Goal: Book appointment/travel/reservation

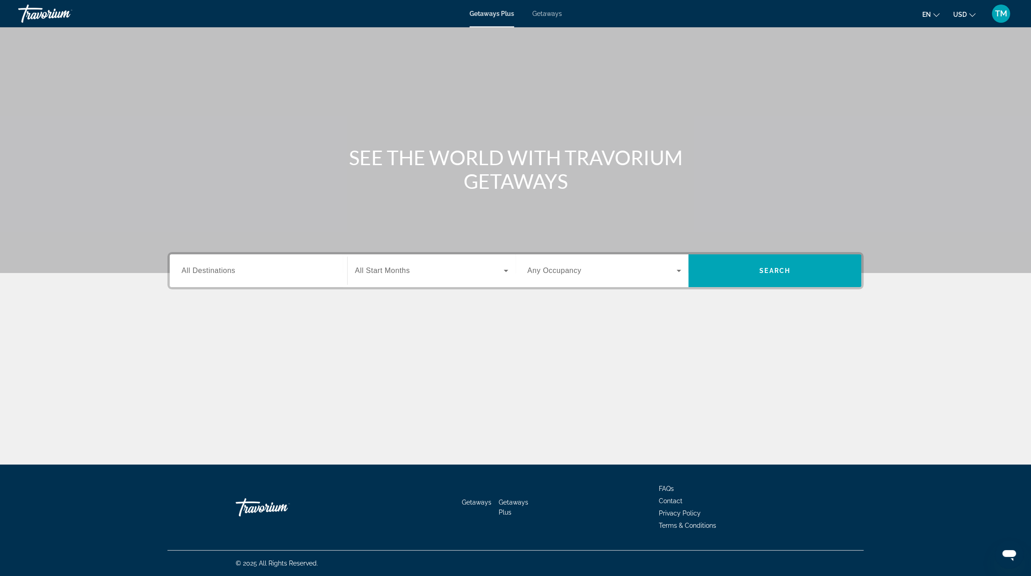
click at [545, 12] on span "Getaways" at bounding box center [547, 13] width 30 height 7
click at [219, 271] on span "All Destinations" at bounding box center [209, 271] width 54 height 8
click at [219, 271] on input "Destination All Destinations" at bounding box center [259, 271] width 154 height 11
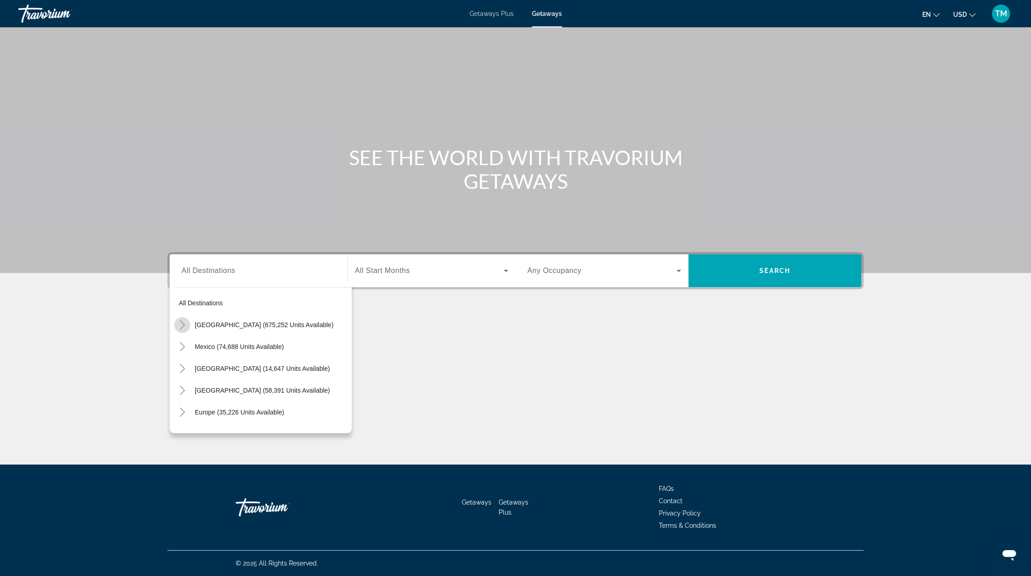
click at [183, 324] on icon "Toggle United States (675,252 units available)" at bounding box center [182, 324] width 5 height 9
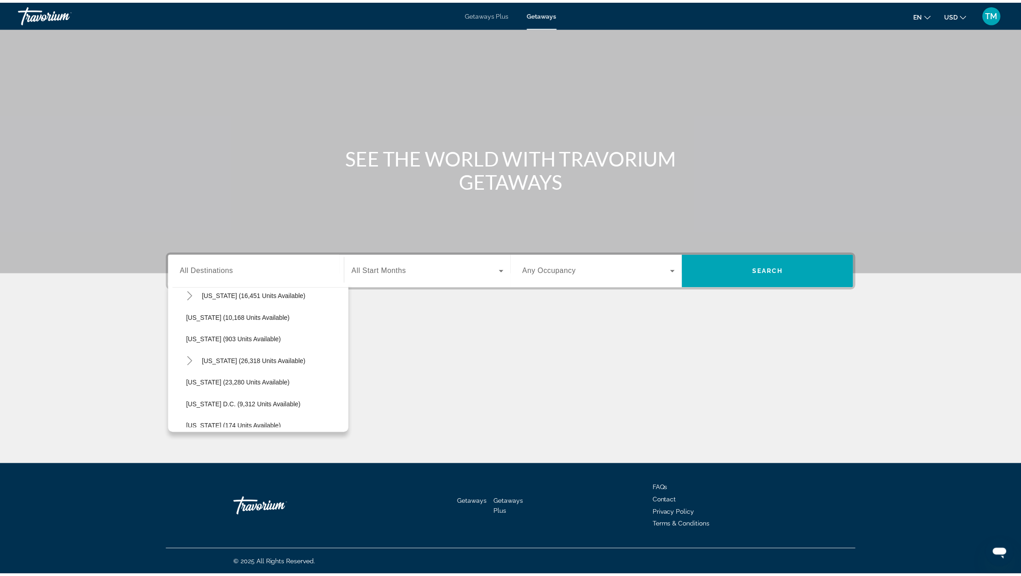
scroll to position [869, 0]
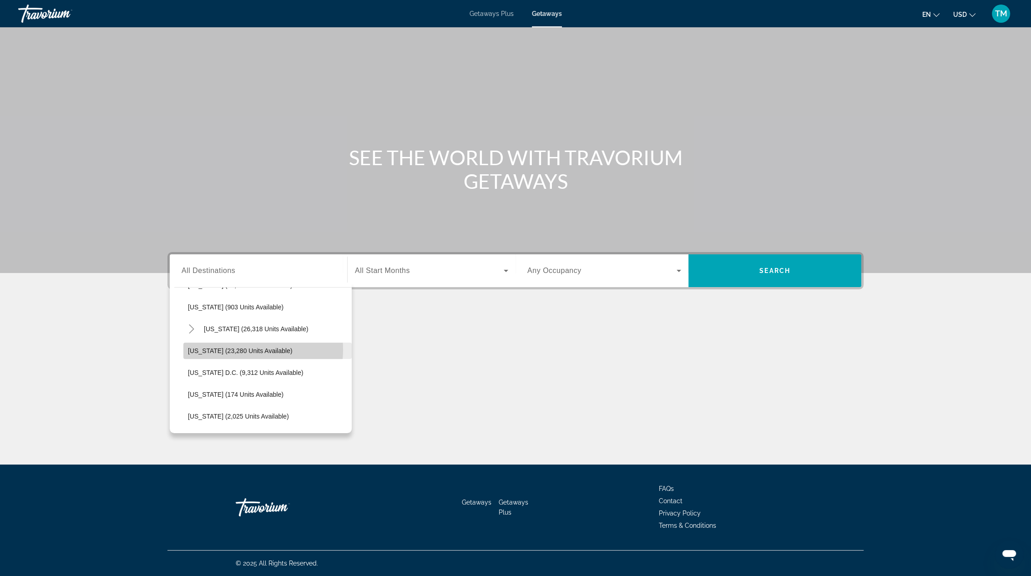
click at [240, 349] on span "[US_STATE] (23,280 units available)" at bounding box center [240, 350] width 105 height 7
type input "**********"
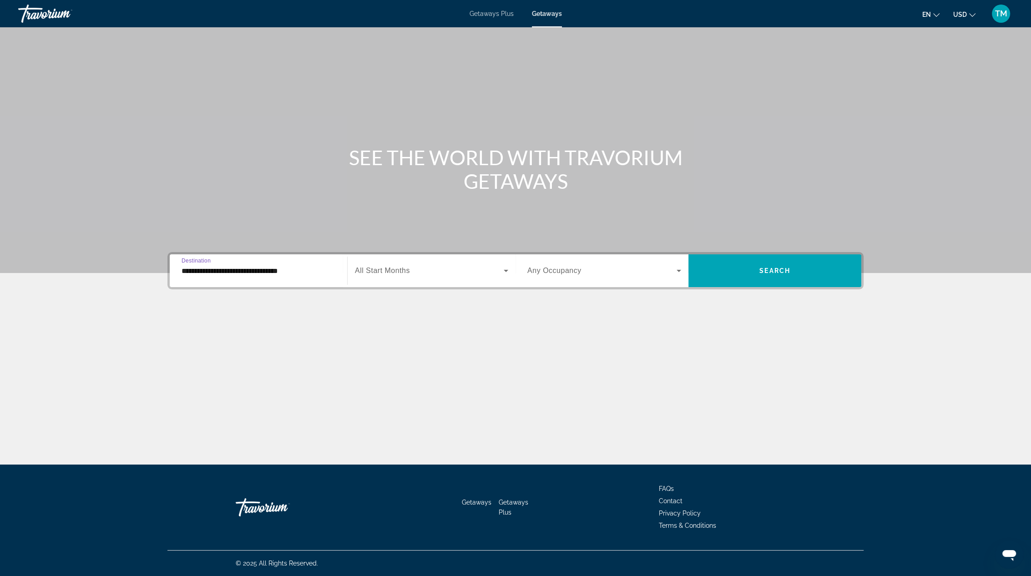
click at [505, 269] on icon "Search widget" at bounding box center [505, 270] width 11 height 11
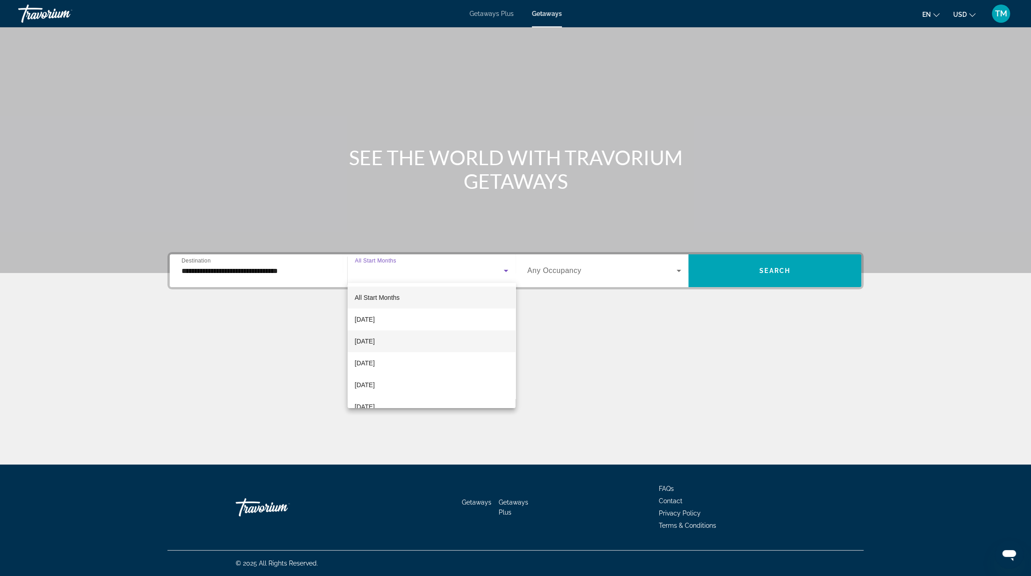
click at [414, 341] on mat-option "[DATE]" at bounding box center [432, 341] width 168 height 22
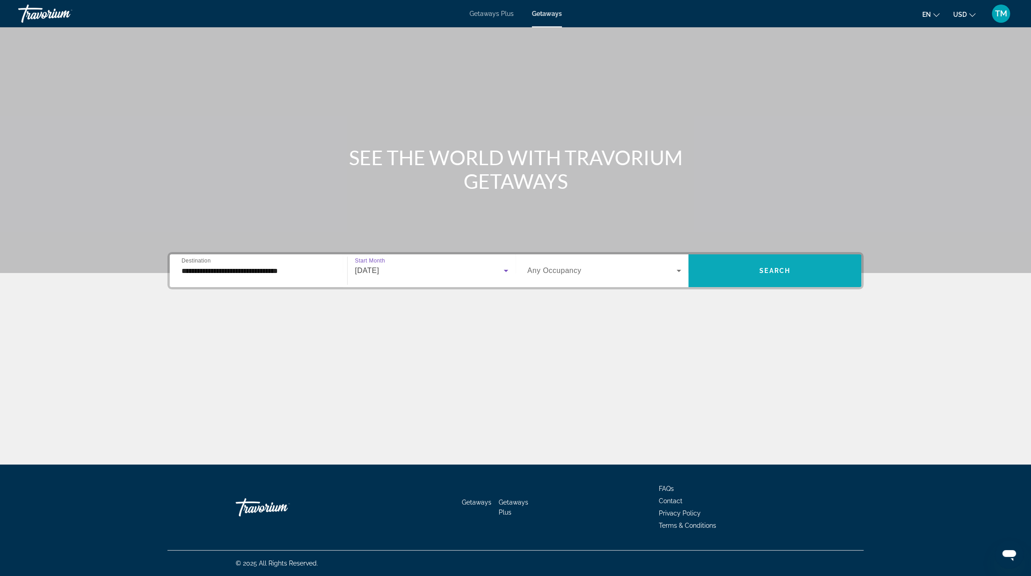
click at [750, 267] on span "Search widget" at bounding box center [774, 271] width 173 height 22
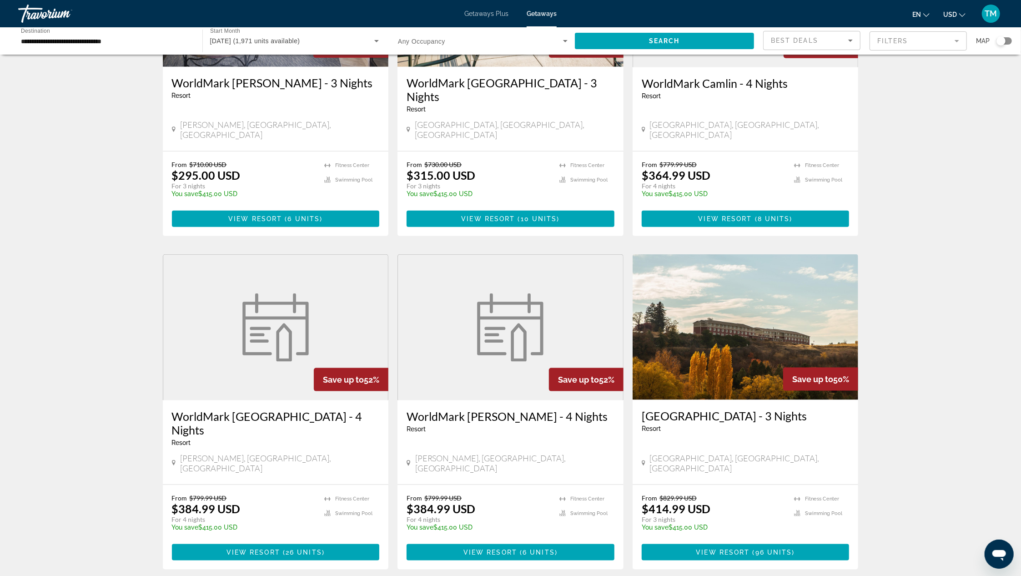
scroll to position [863, 0]
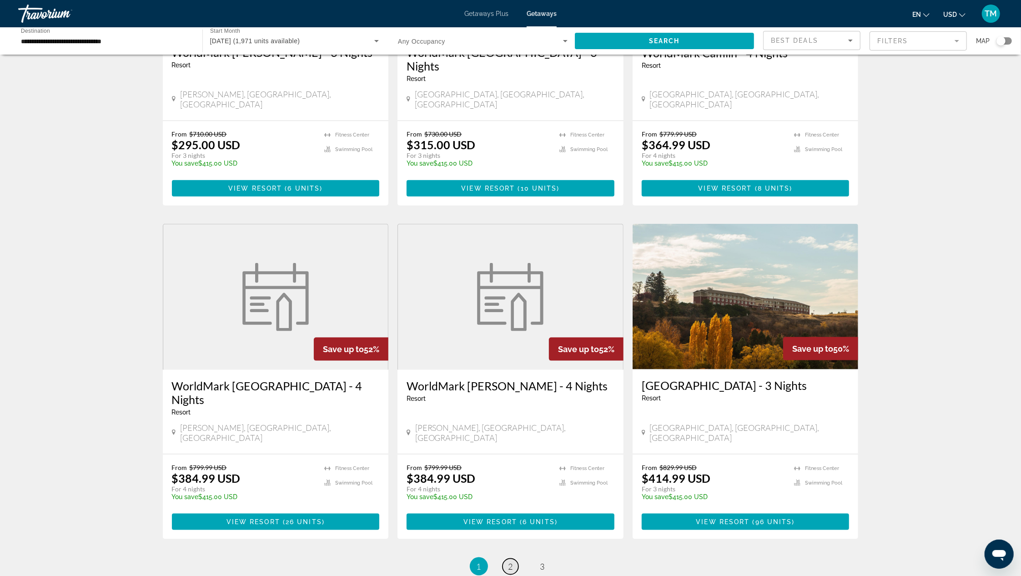
click at [509, 561] on span "2" at bounding box center [511, 566] width 5 height 10
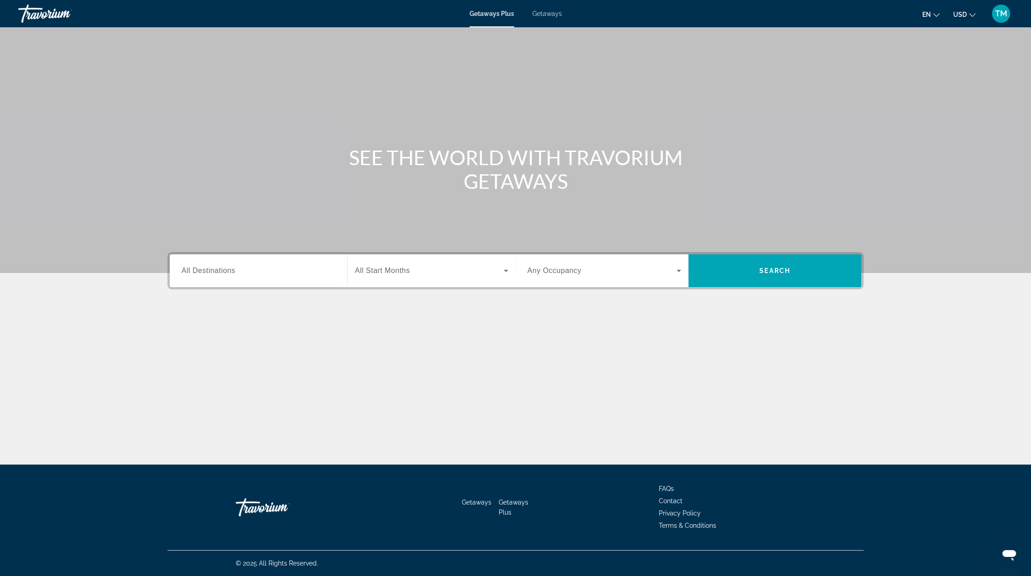
click at [549, 13] on span "Getaways" at bounding box center [547, 13] width 30 height 7
click at [192, 276] on div "Search widget" at bounding box center [259, 271] width 154 height 26
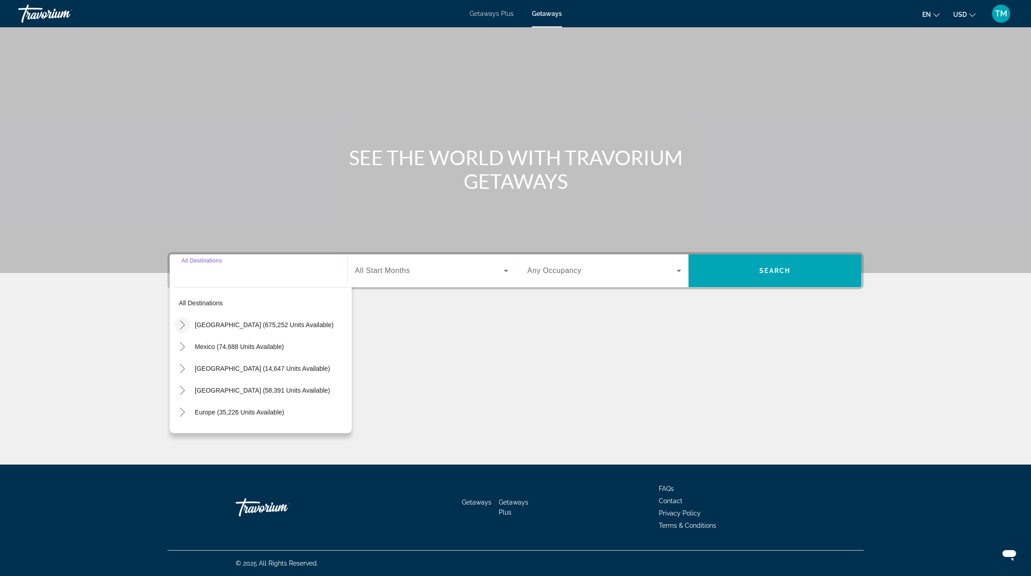
click at [185, 325] on icon "Toggle United States (675,252 units available)" at bounding box center [182, 324] width 9 height 9
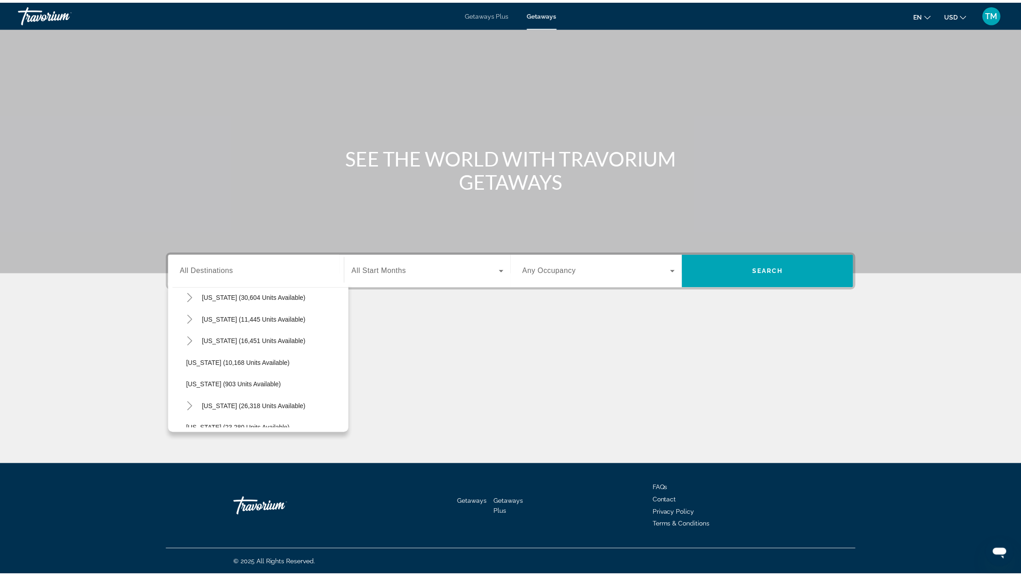
scroll to position [797, 0]
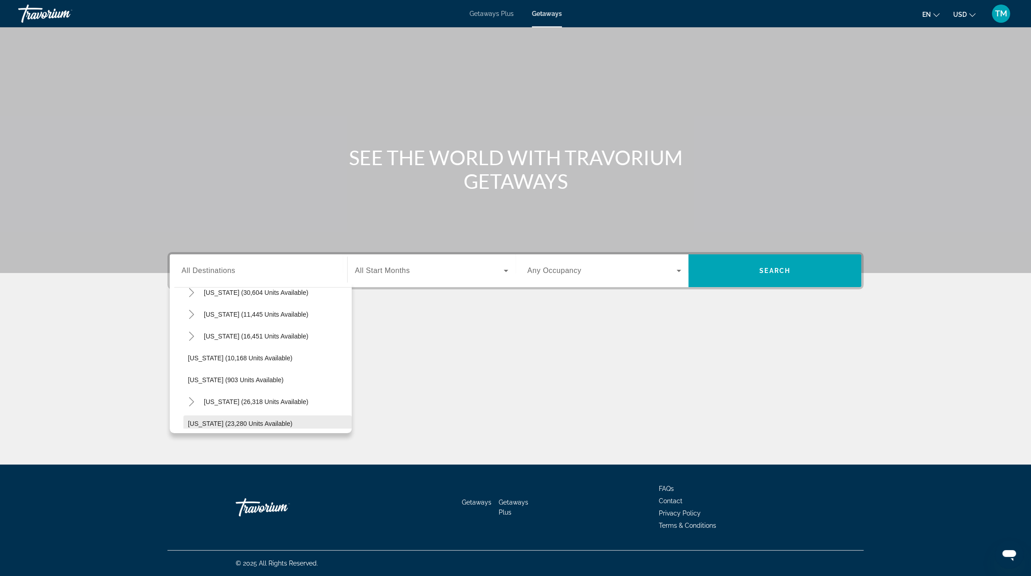
click at [244, 425] on span "[US_STATE] (23,280 units available)" at bounding box center [240, 423] width 105 height 7
type input "**********"
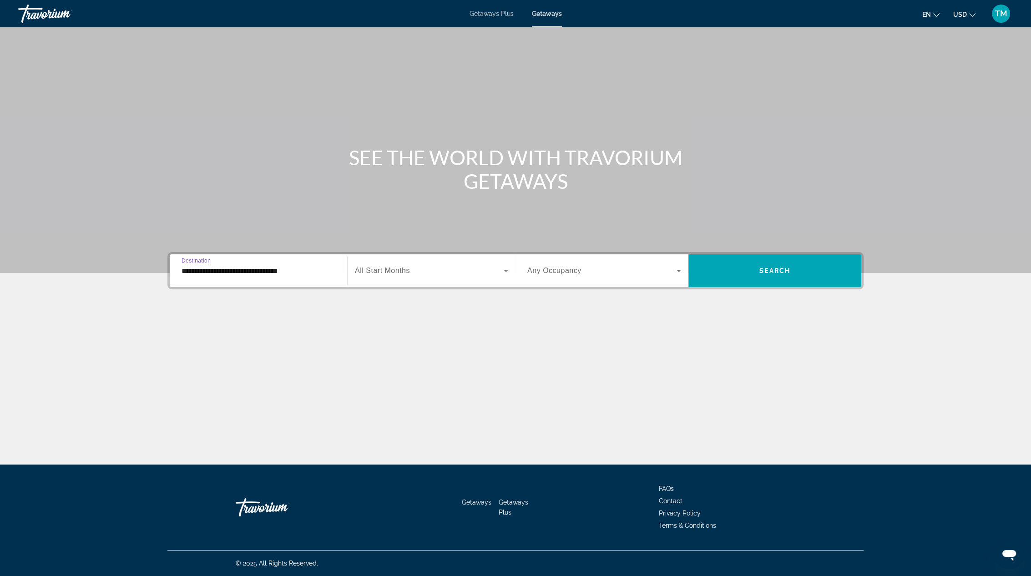
click at [505, 275] on icon "Search widget" at bounding box center [505, 270] width 11 height 11
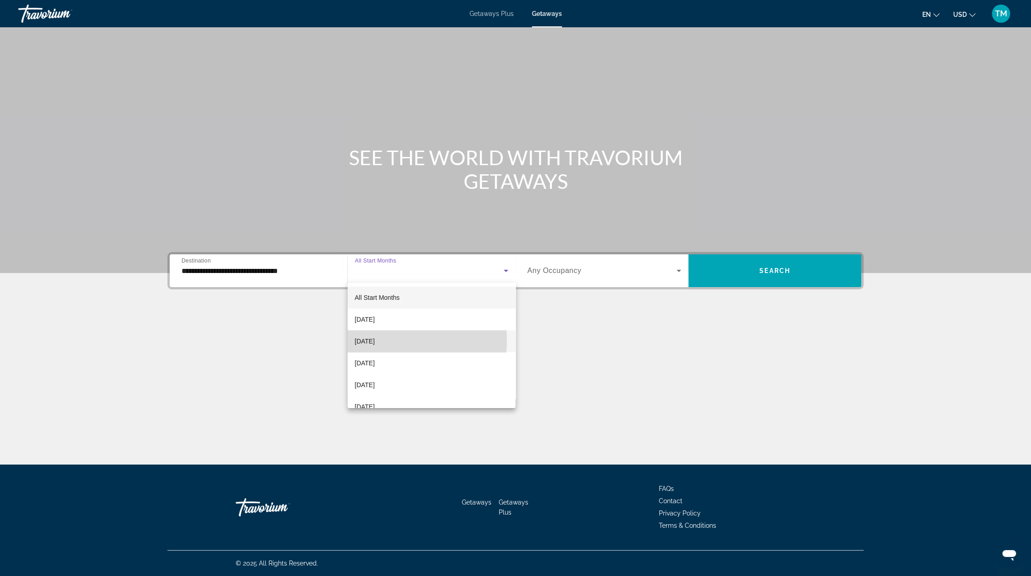
click at [371, 340] on span "[DATE]" at bounding box center [365, 341] width 20 height 11
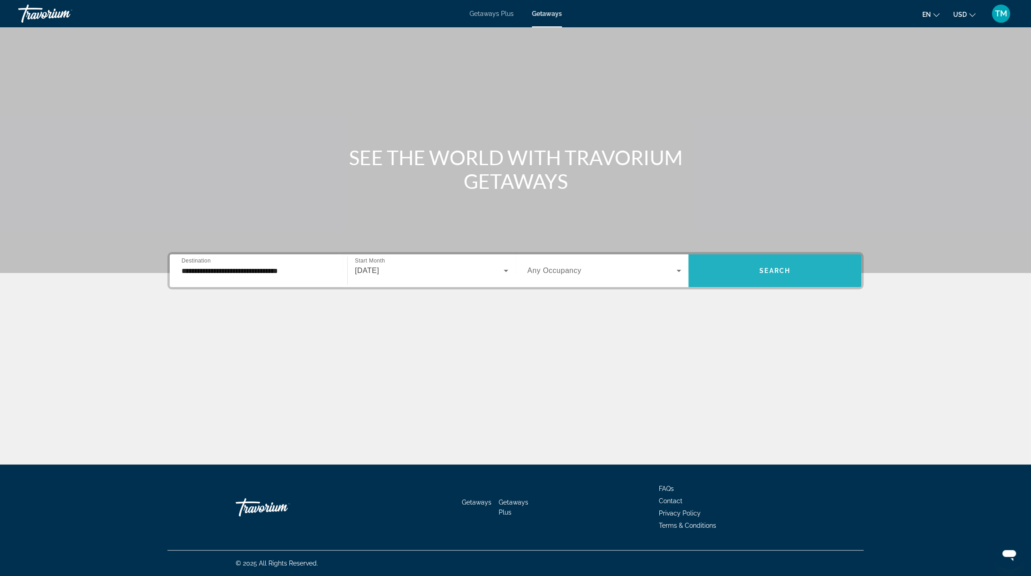
click at [744, 270] on span "Search widget" at bounding box center [774, 271] width 173 height 22
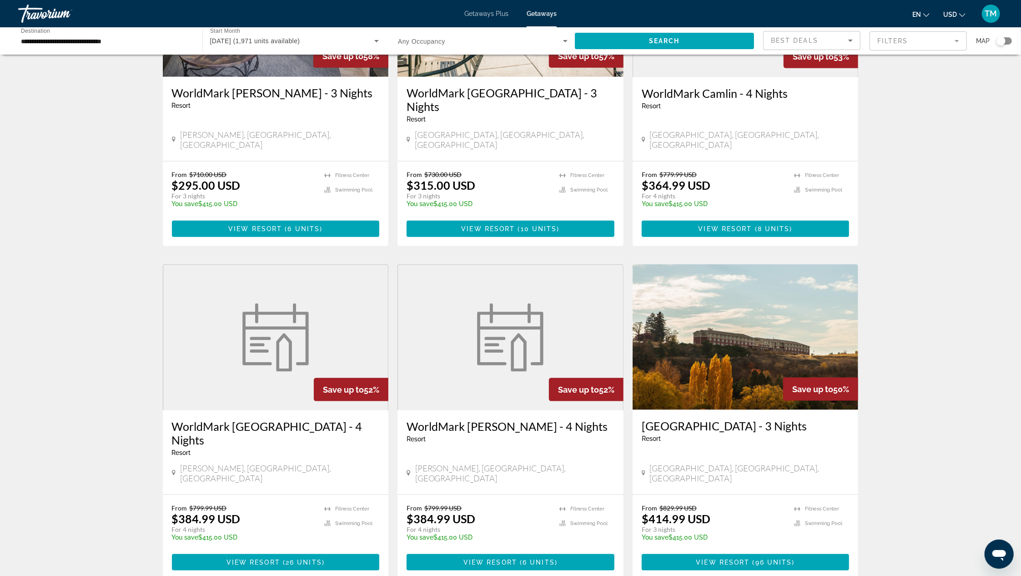
scroll to position [823, 0]
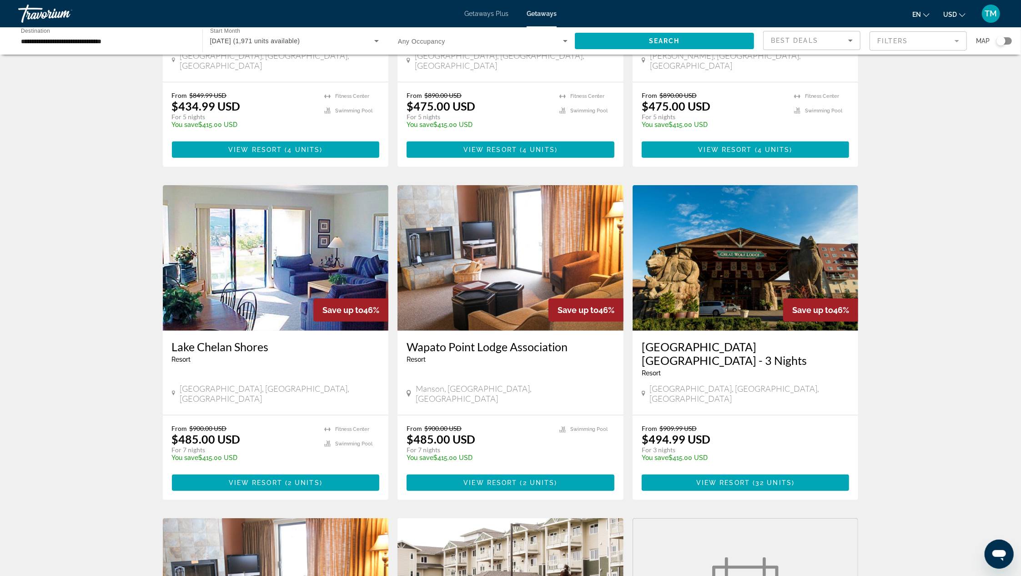
scroll to position [570, 0]
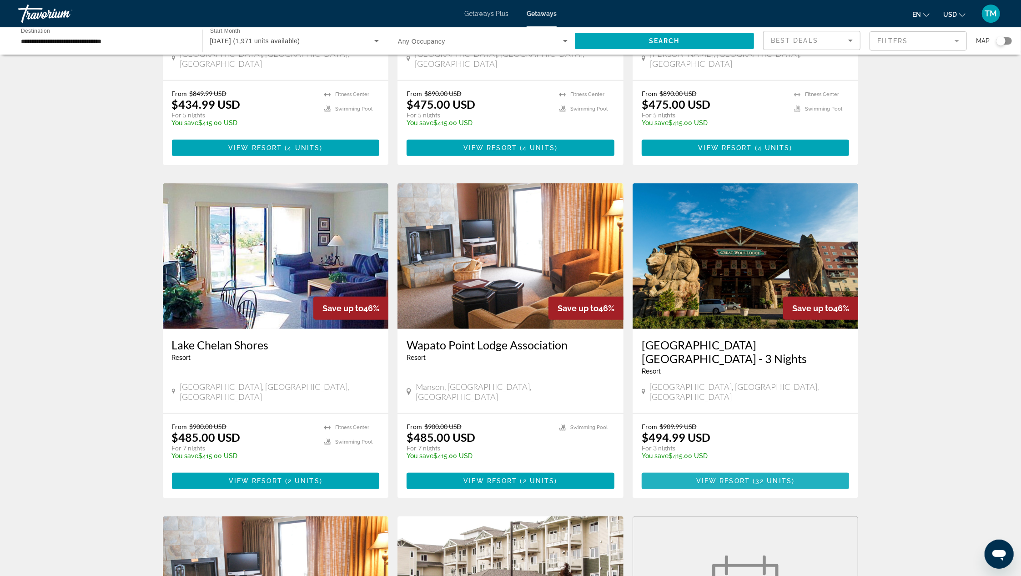
click at [732, 477] on span "View Resort" at bounding box center [723, 480] width 54 height 7
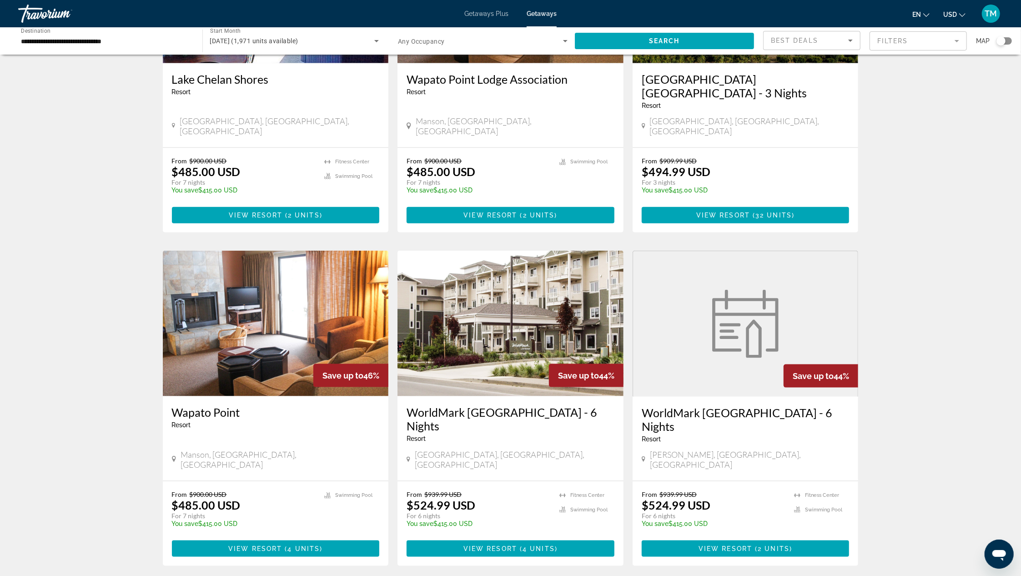
scroll to position [848, 0]
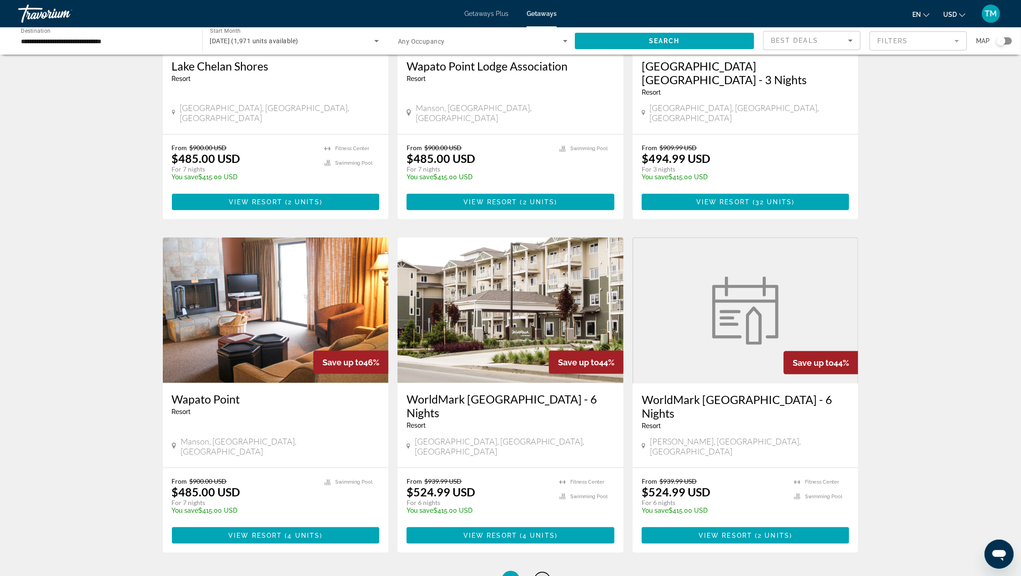
click at [545, 572] on link "page 3" at bounding box center [543, 580] width 16 height 16
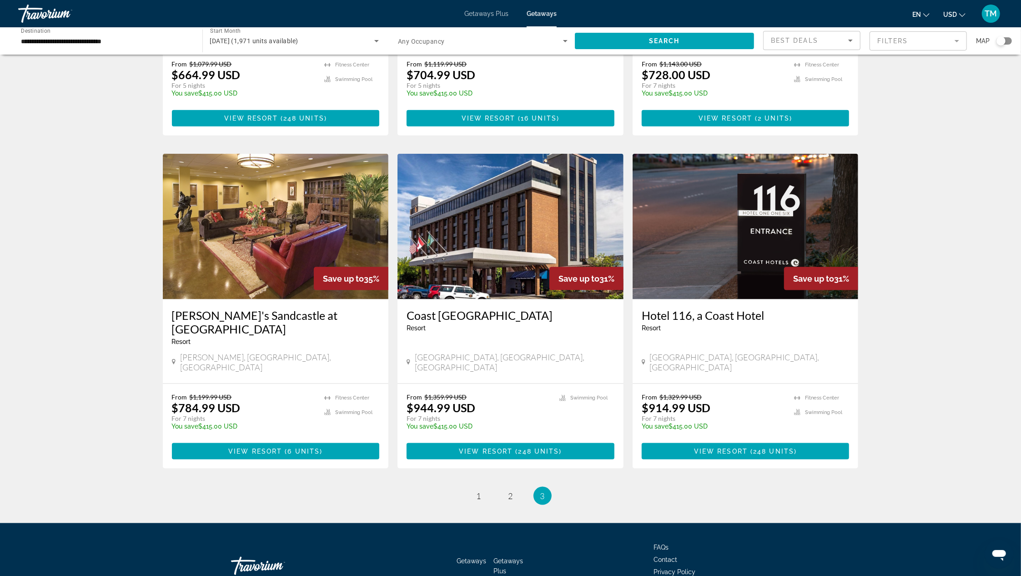
scroll to position [923, 0]
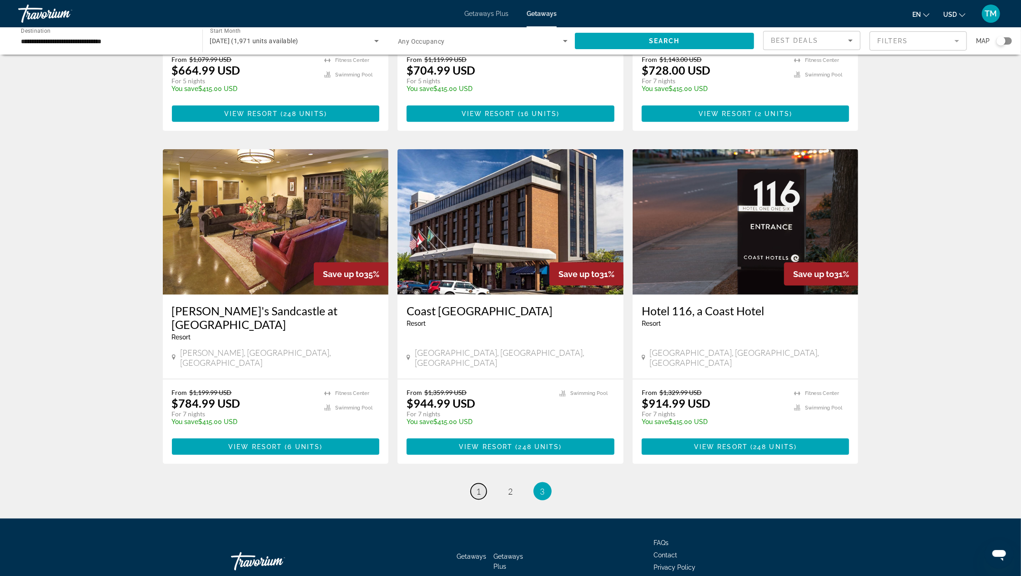
click at [480, 486] on span "1" at bounding box center [479, 491] width 5 height 10
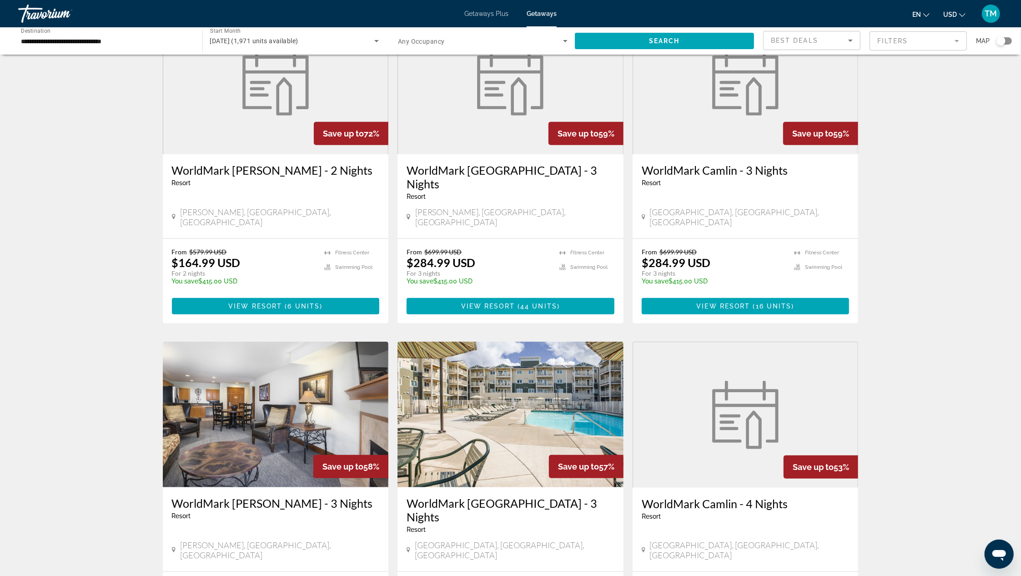
scroll to position [466, 0]
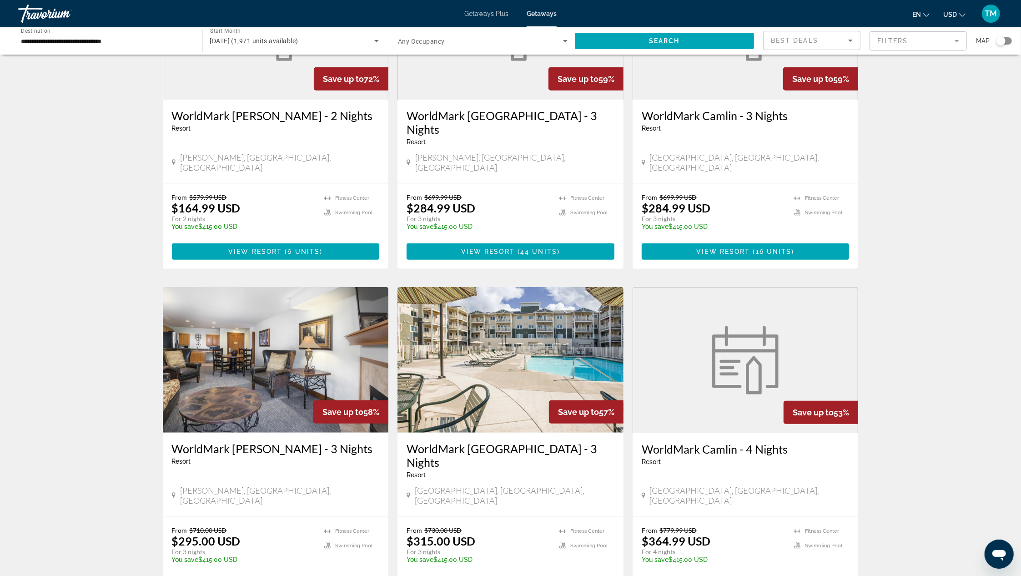
click at [513, 341] on img "Main content" at bounding box center [511, 360] width 226 height 146
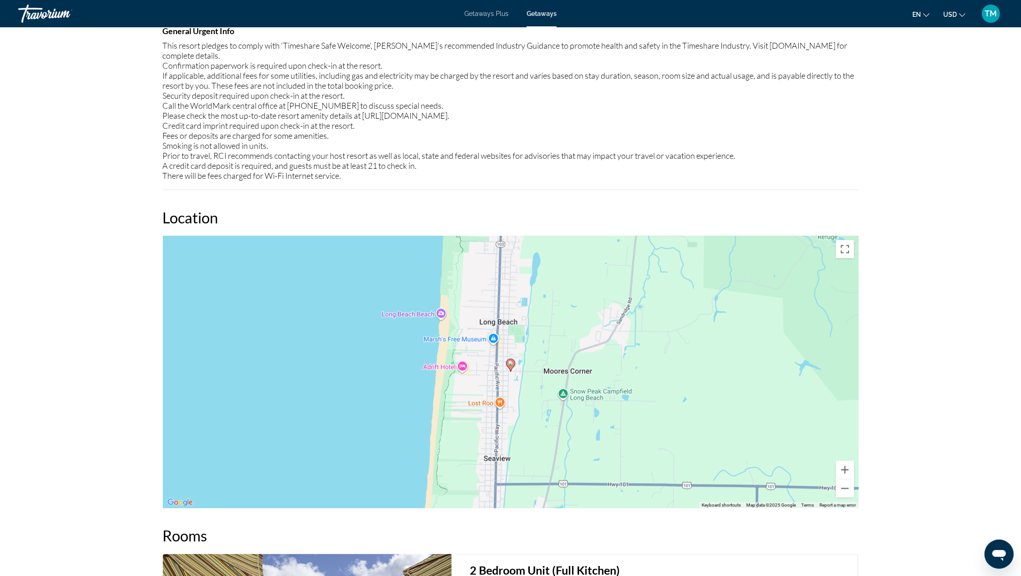
scroll to position [1114, 0]
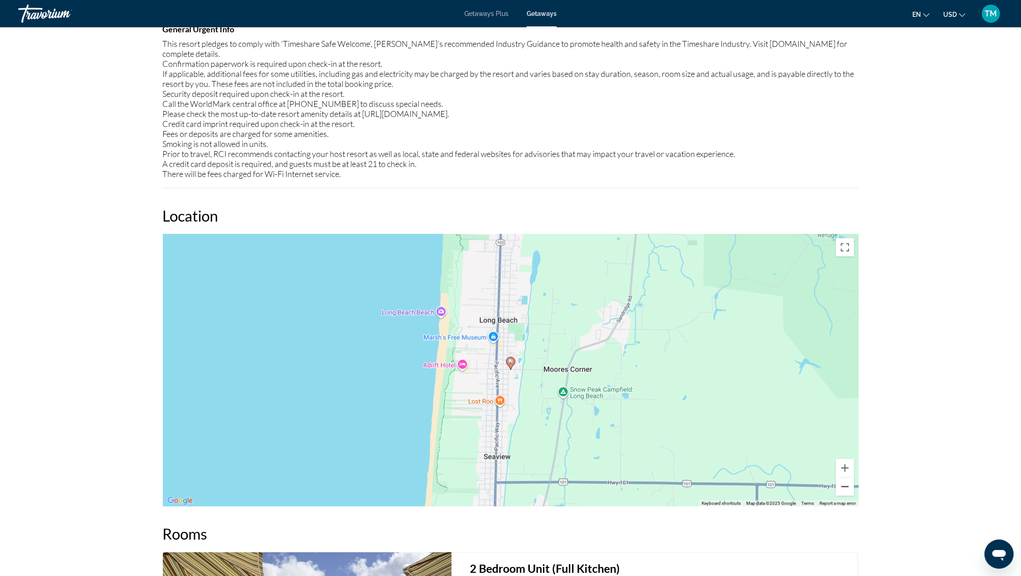
click at [845, 478] on button "Zoom out" at bounding box center [845, 487] width 18 height 18
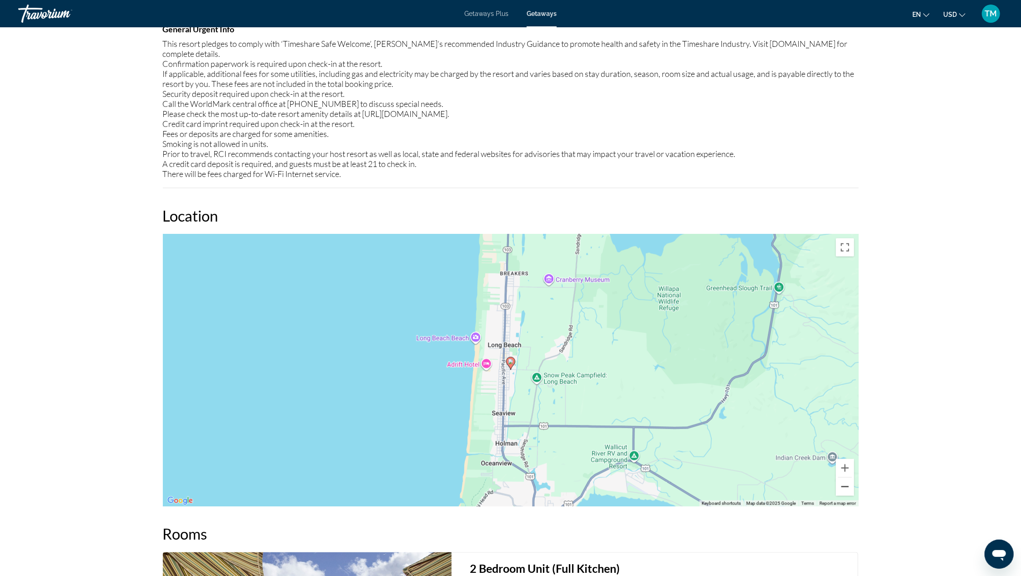
click at [845, 478] on button "Zoom out" at bounding box center [845, 487] width 18 height 18
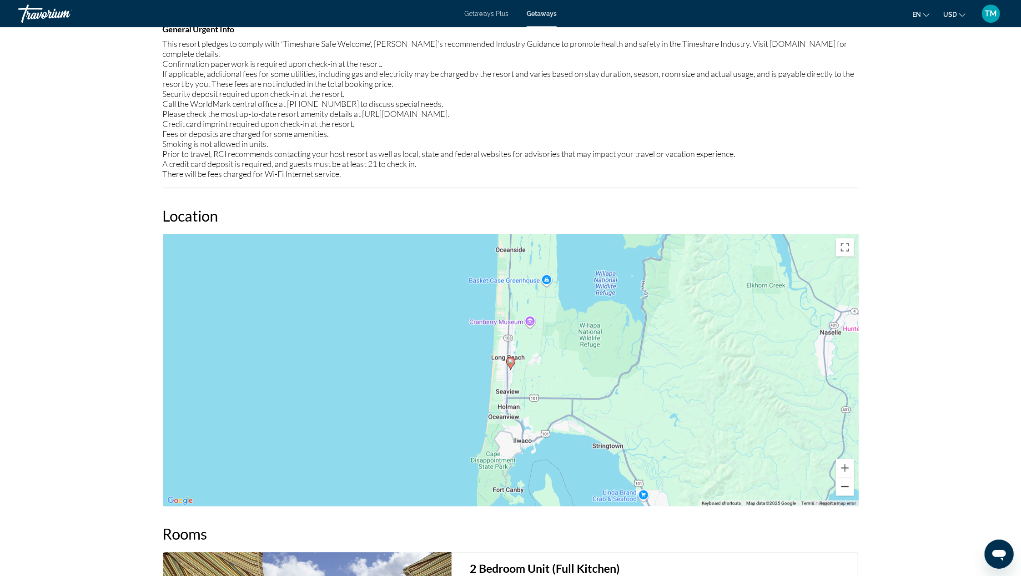
click at [845, 478] on button "Zoom out" at bounding box center [845, 487] width 18 height 18
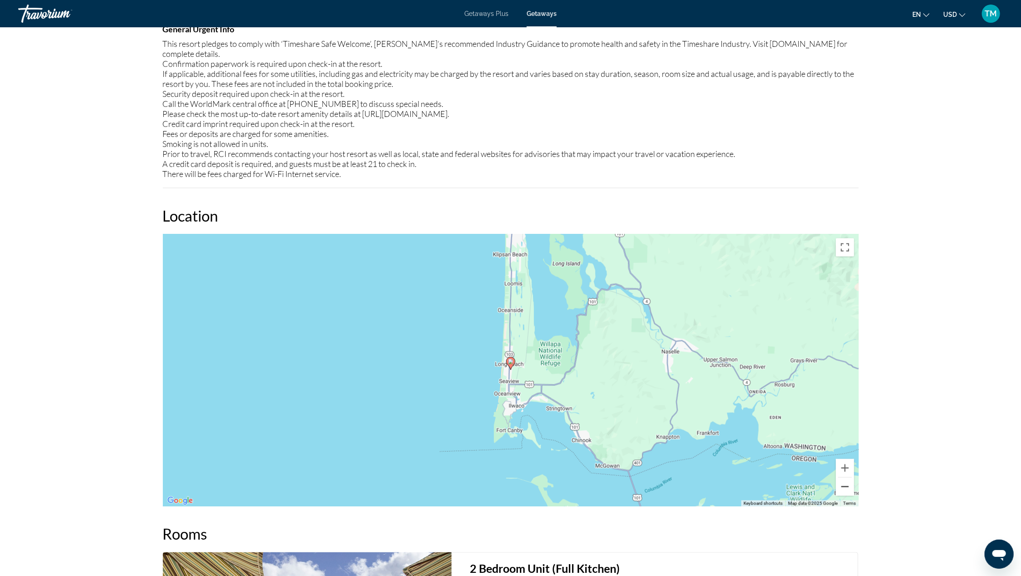
click at [845, 478] on button "Zoom out" at bounding box center [845, 487] width 18 height 18
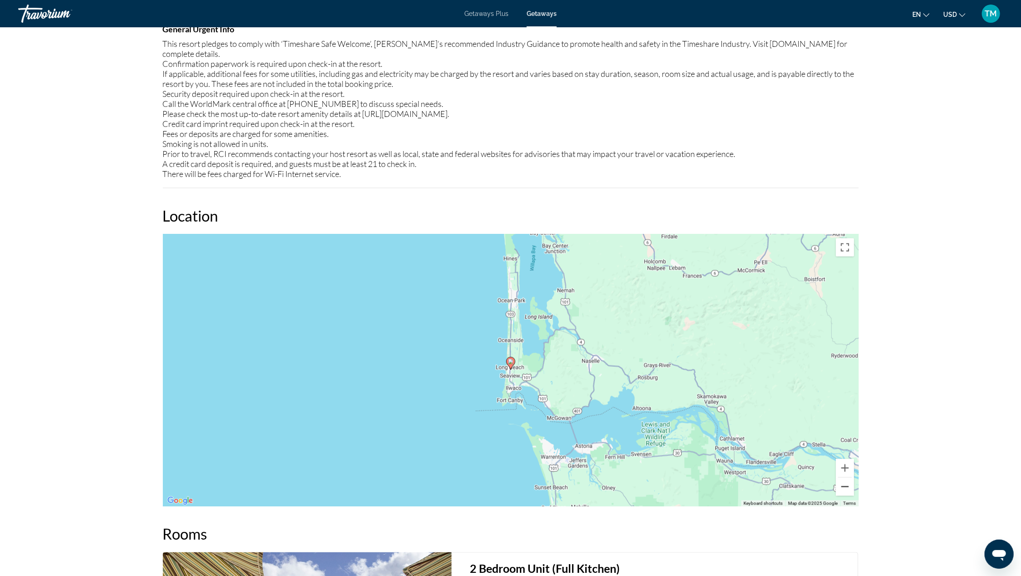
click at [845, 478] on button "Zoom out" at bounding box center [845, 487] width 18 height 18
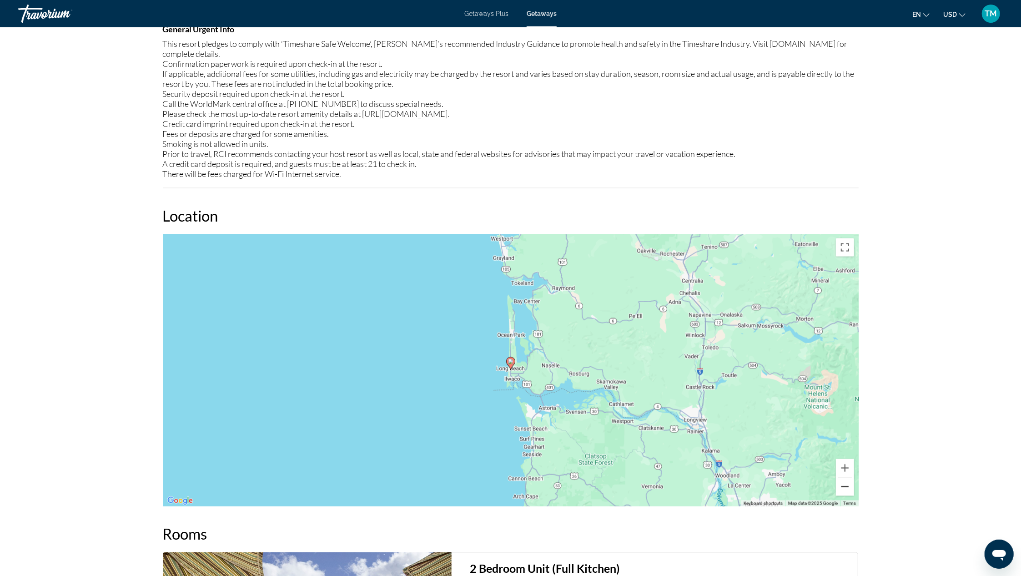
click at [845, 478] on button "Zoom out" at bounding box center [845, 487] width 18 height 18
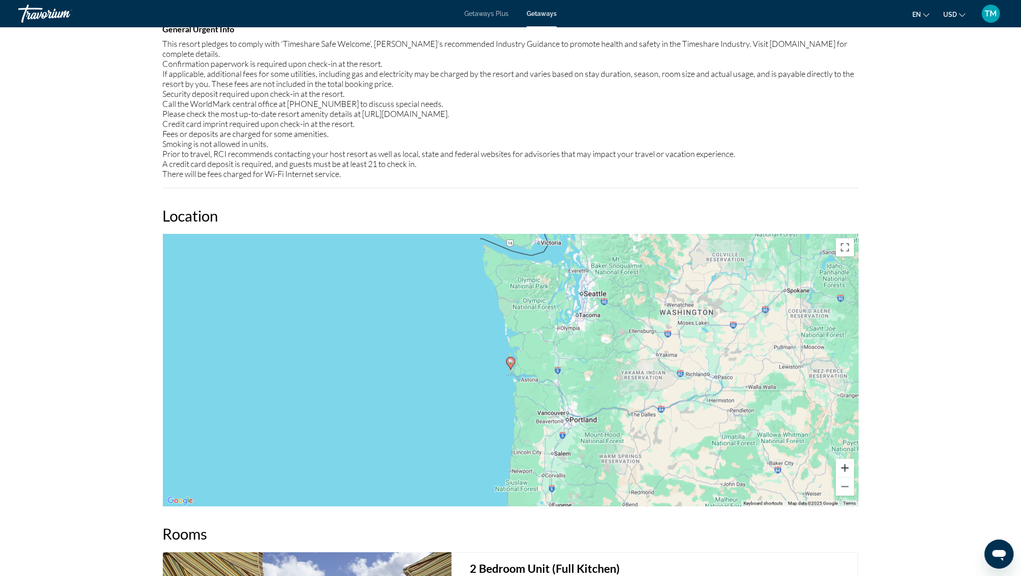
click at [847, 459] on button "Zoom in" at bounding box center [845, 468] width 18 height 18
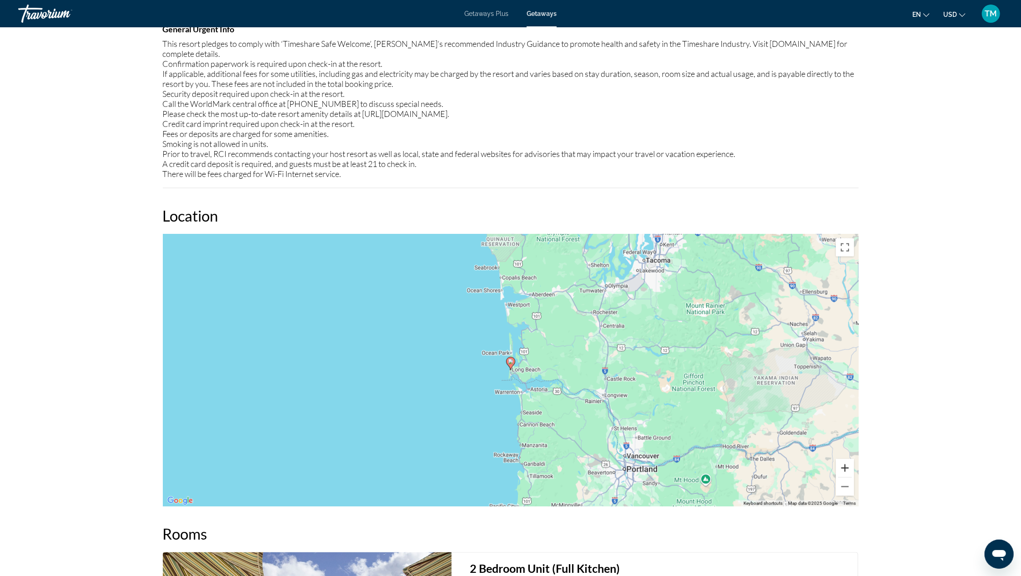
click at [847, 459] on button "Zoom in" at bounding box center [845, 468] width 18 height 18
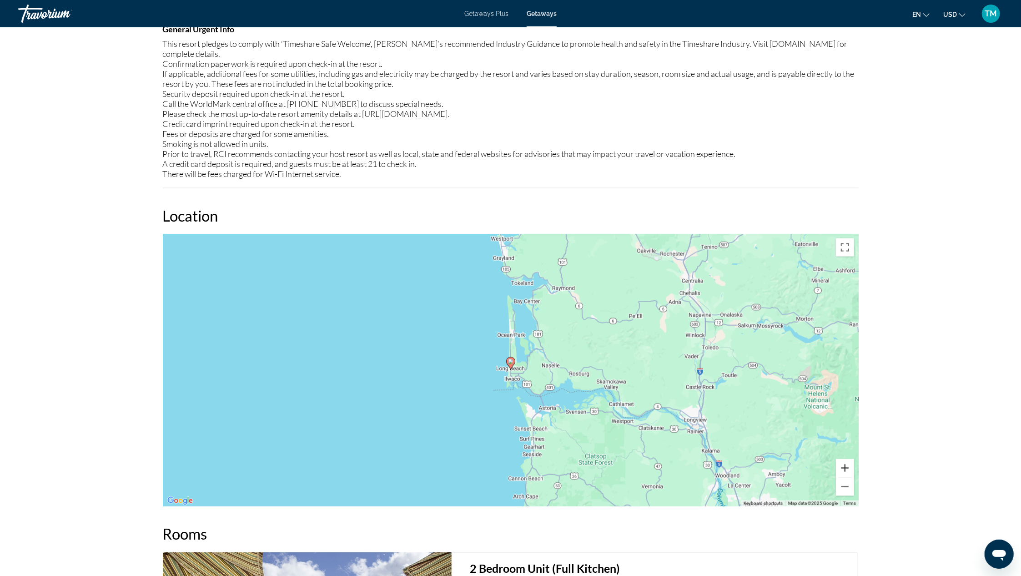
click at [847, 459] on button "Zoom in" at bounding box center [845, 468] width 18 height 18
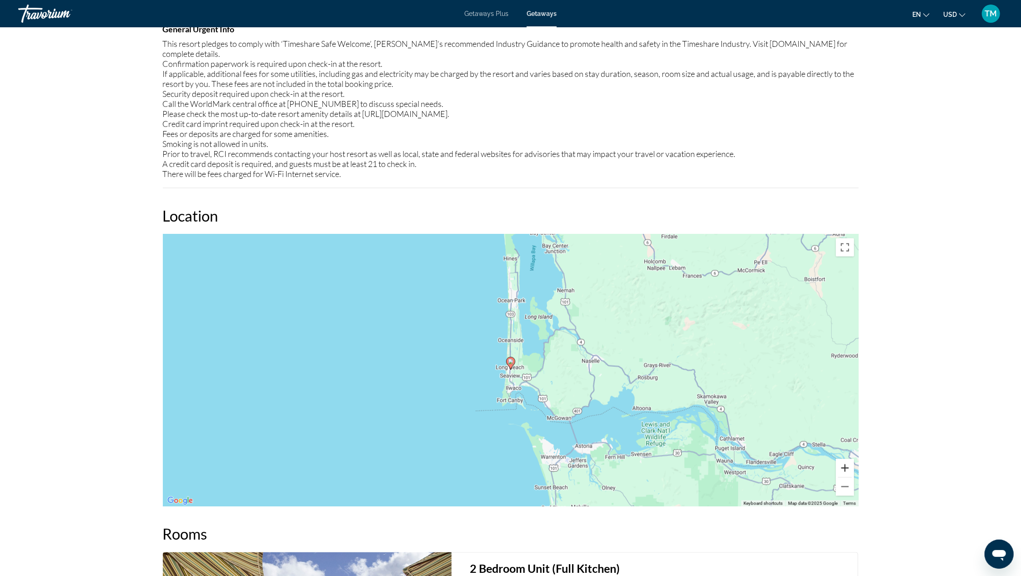
click at [847, 459] on button "Zoom in" at bounding box center [845, 468] width 18 height 18
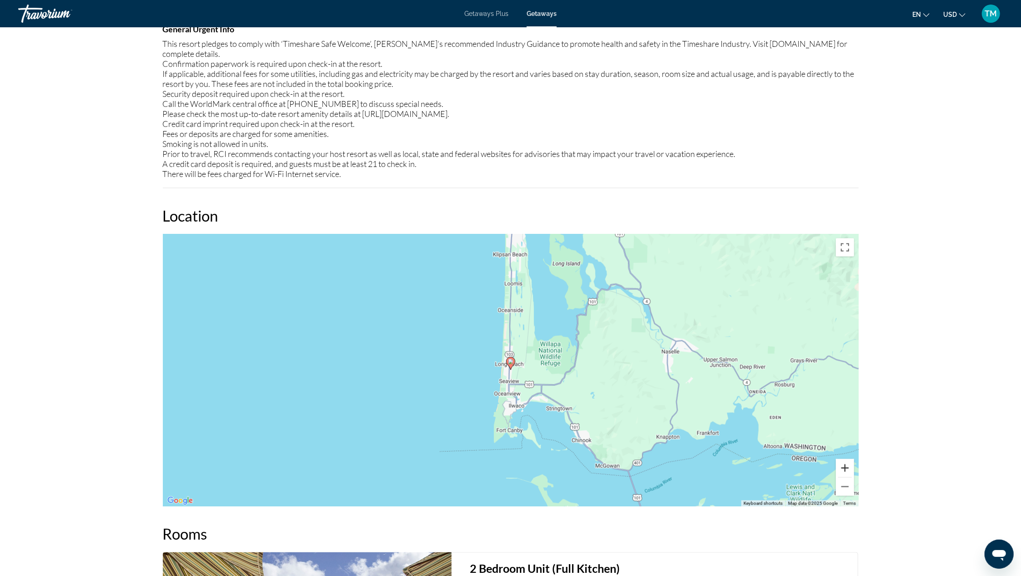
click at [847, 459] on button "Zoom in" at bounding box center [845, 468] width 18 height 18
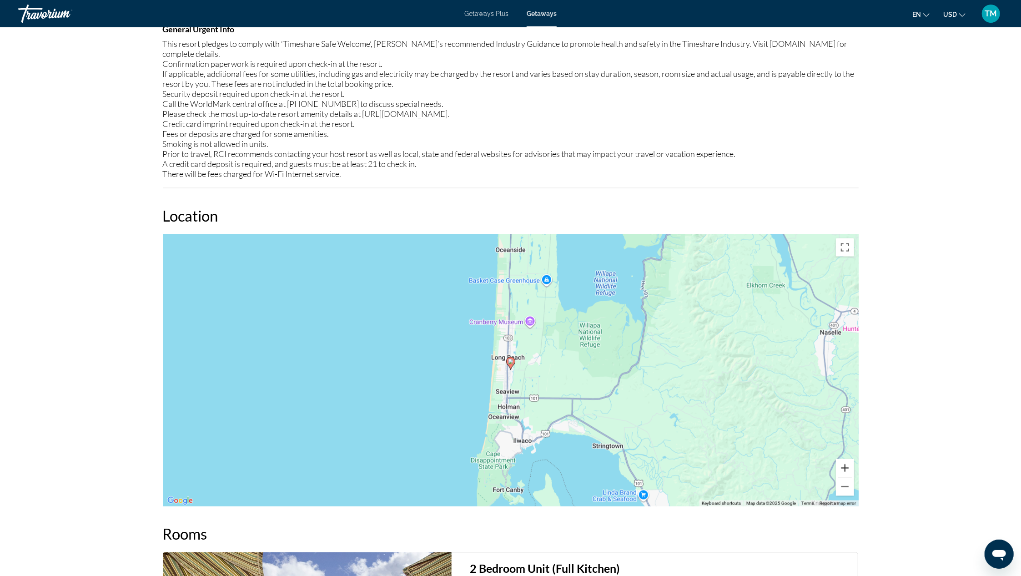
click at [847, 459] on button "Zoom in" at bounding box center [845, 468] width 18 height 18
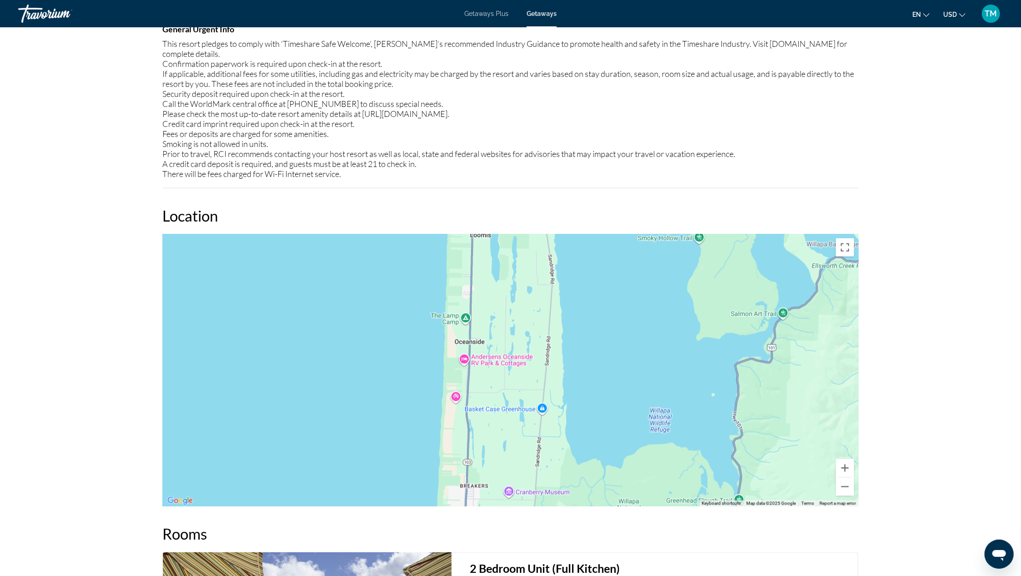
drag, startPoint x: 572, startPoint y: 389, endPoint x: 531, endPoint y: 601, distance: 216.7
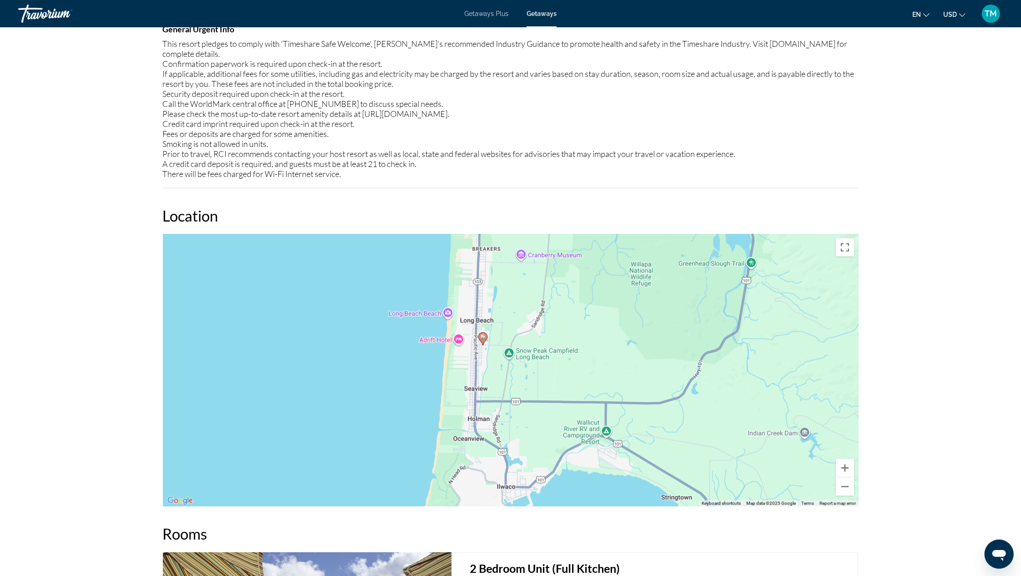
drag, startPoint x: 524, startPoint y: 434, endPoint x: 538, endPoint y: 195, distance: 238.8
click at [538, 207] on div "Location ← Move left → Move right ↑ Move up ↓ Move down + Zoom in - Zoom out Ho…" at bounding box center [511, 357] width 696 height 300
click at [484, 332] on gmp-advanced-marker "Main content" at bounding box center [484, 336] width 9 height 14
click at [483, 332] on image "Main content" at bounding box center [484, 334] width 5 height 5
click at [843, 459] on button "Zoom in" at bounding box center [845, 468] width 18 height 18
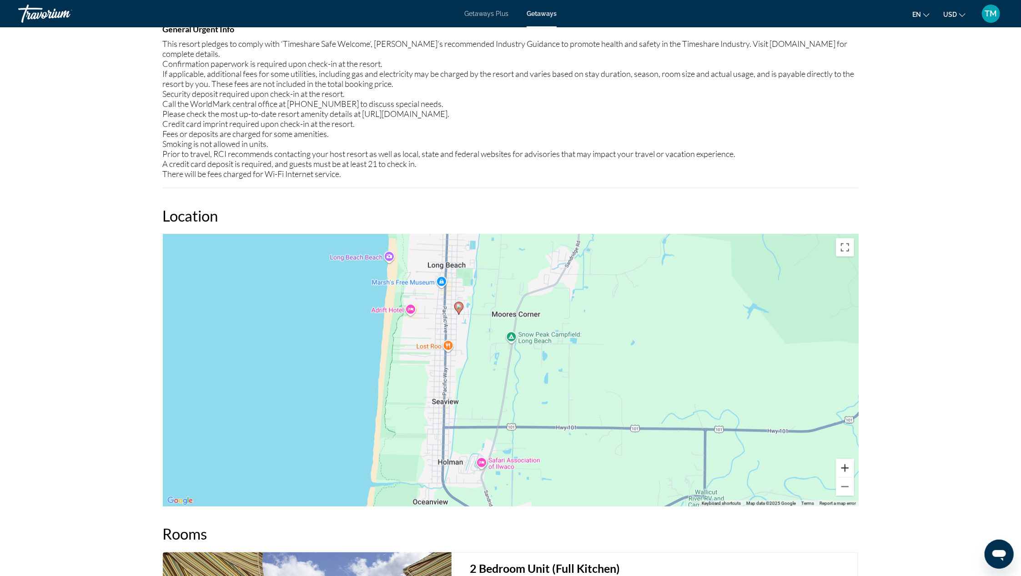
click at [843, 459] on button "Zoom in" at bounding box center [845, 468] width 18 height 18
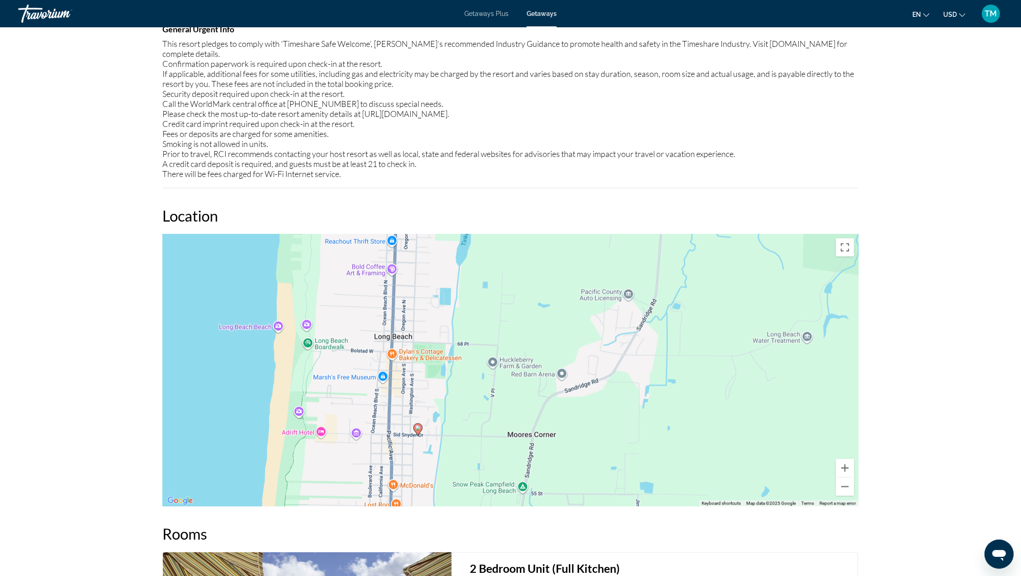
drag, startPoint x: 621, startPoint y: 295, endPoint x: 624, endPoint y: 467, distance: 171.5
click at [630, 474] on div "To activate drag with keyboard, press Alt + Enter. Once in keyboard drag state,…" at bounding box center [511, 370] width 696 height 273
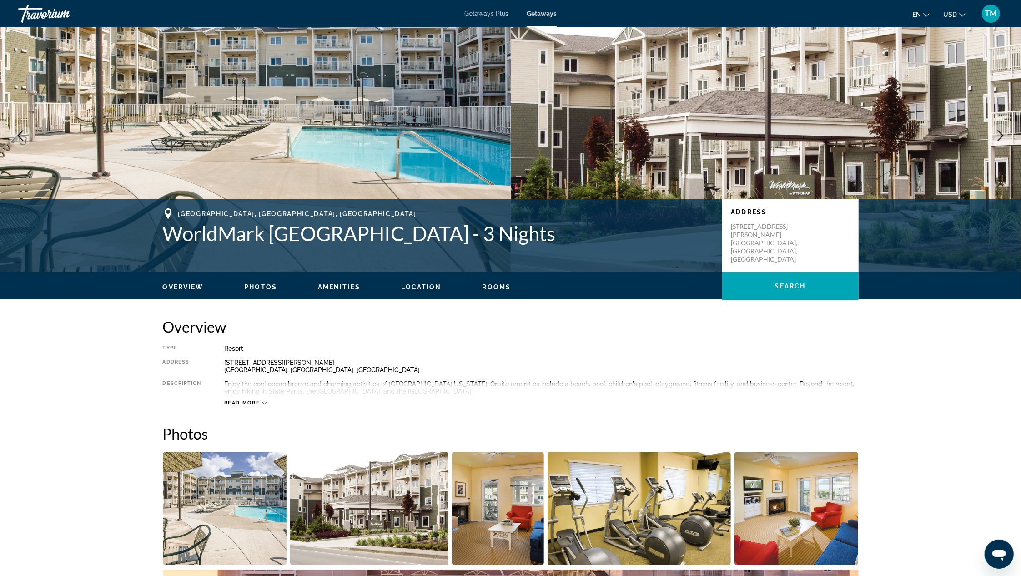
scroll to position [23, 0]
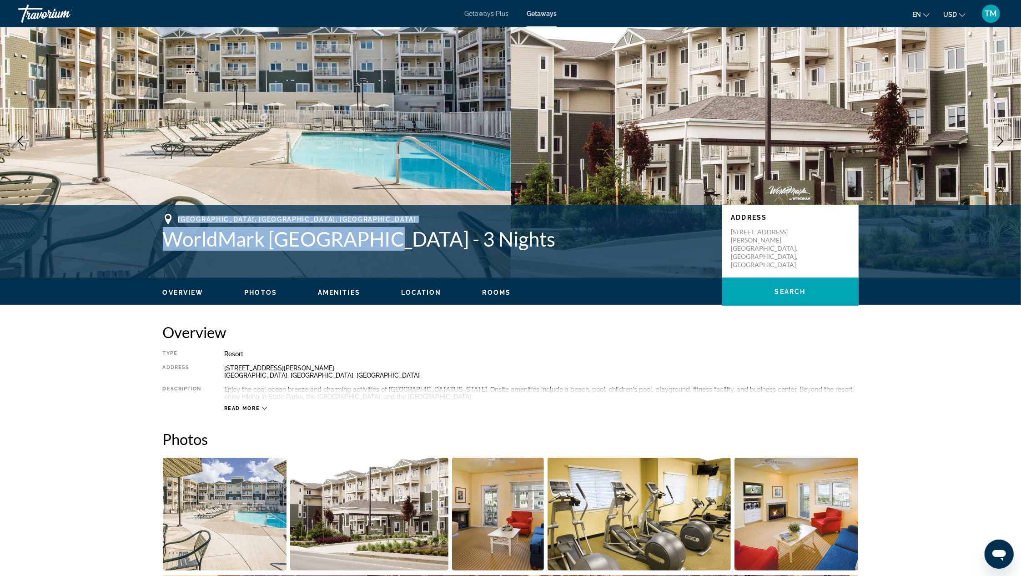
drag, startPoint x: 371, startPoint y: 243, endPoint x: 177, endPoint y: 215, distance: 195.8
click at [177, 215] on div "Long Beach, WA, USA WorldMark Long Beach - 3 Nights" at bounding box center [438, 232] width 550 height 37
copy div "Long Beach, WA, USA WorldMark Long Beach"
click at [149, 240] on div "Long Beach, WA, USA WorldMark Long Beach - 3 Nights Address 420 Sid Snyder Dr L…" at bounding box center [511, 241] width 732 height 55
drag, startPoint x: 370, startPoint y: 240, endPoint x: 167, endPoint y: 238, distance: 203.8
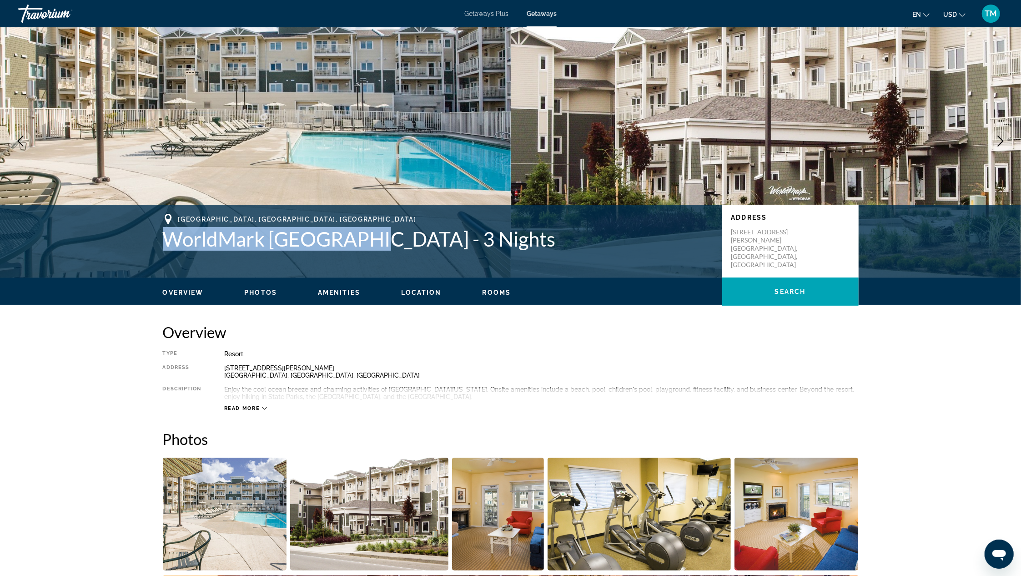
click at [167, 238] on h1 "WorldMark [GEOGRAPHIC_DATA] - 3 Nights" at bounding box center [438, 239] width 550 height 24
drag, startPoint x: 368, startPoint y: 240, endPoint x: 167, endPoint y: 238, distance: 201.5
click at [167, 238] on h1 "WorldMark [GEOGRAPHIC_DATA] - 3 Nights" at bounding box center [438, 239] width 550 height 24
copy h1 "WorldMark Long Beach"
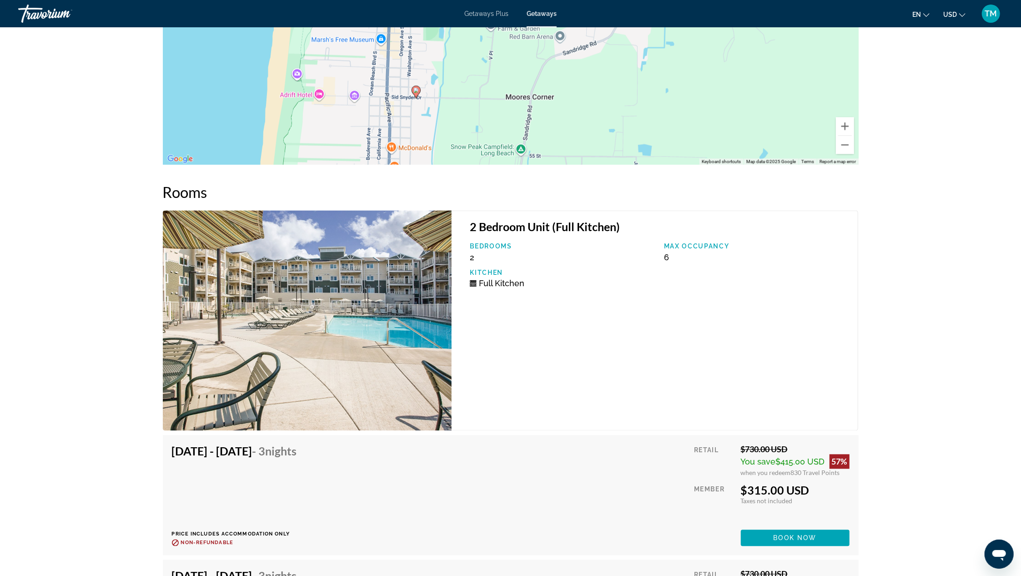
scroll to position [1443, 0]
